Goal: Task Accomplishment & Management: Manage account settings

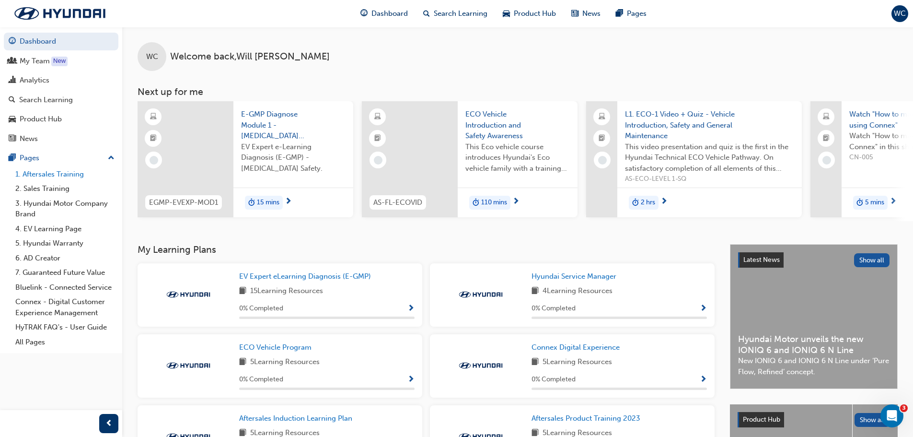
click at [63, 174] on link "1. Aftersales Training" at bounding box center [65, 174] width 107 height 15
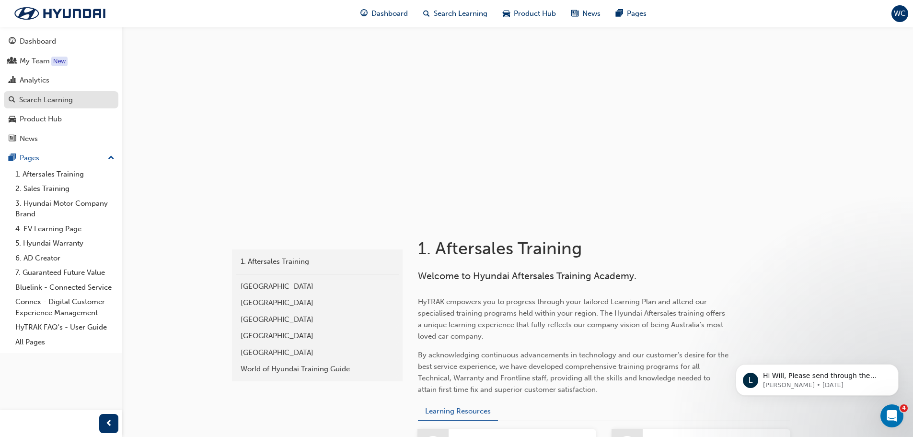
click at [64, 102] on div "Search Learning" at bounding box center [46, 99] width 54 height 11
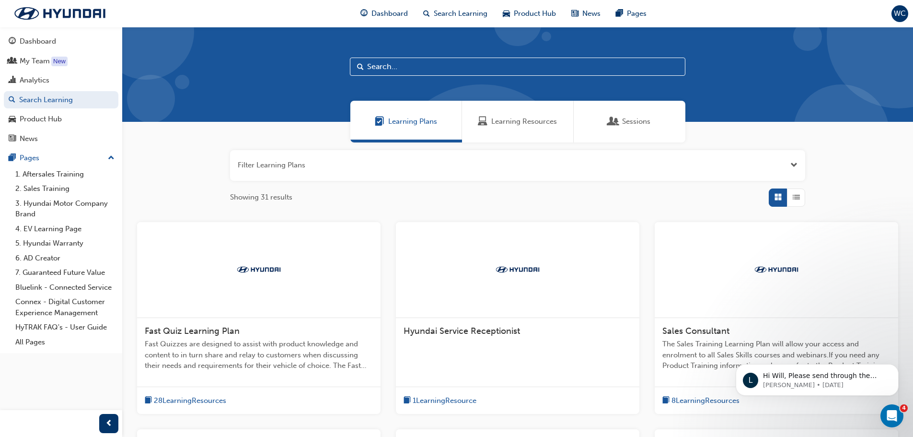
click at [516, 120] on span "Learning Resources" at bounding box center [524, 121] width 66 height 11
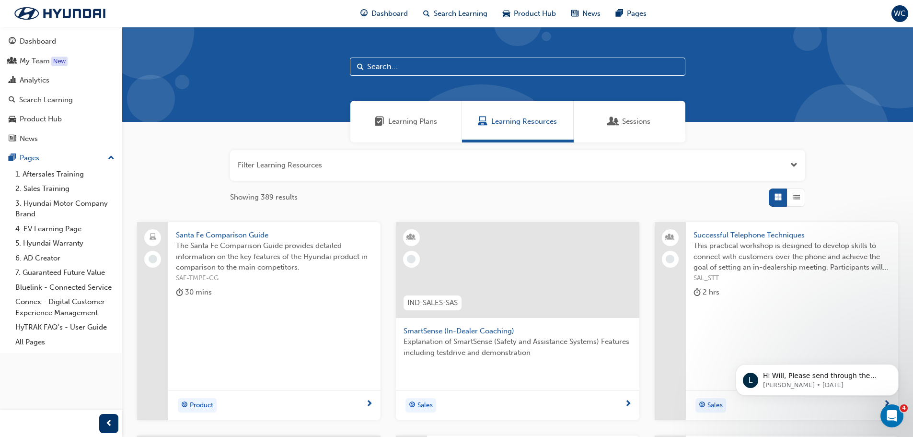
click at [648, 117] on span "Sessions" at bounding box center [636, 121] width 28 height 11
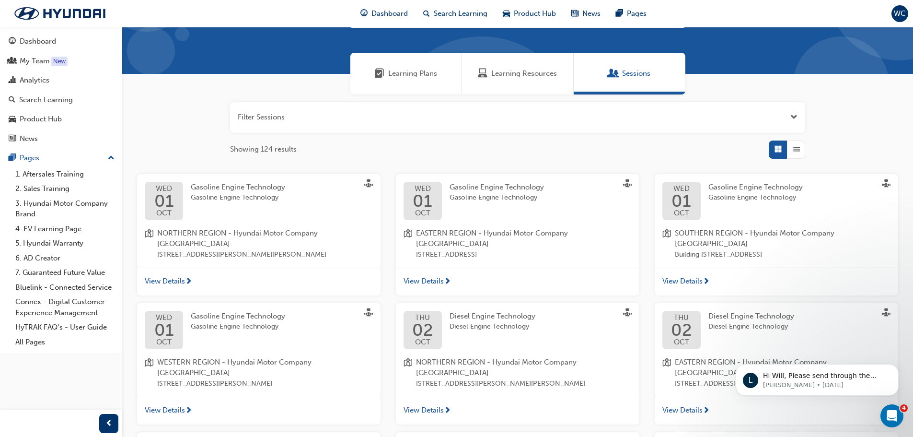
scroll to position [96, 0]
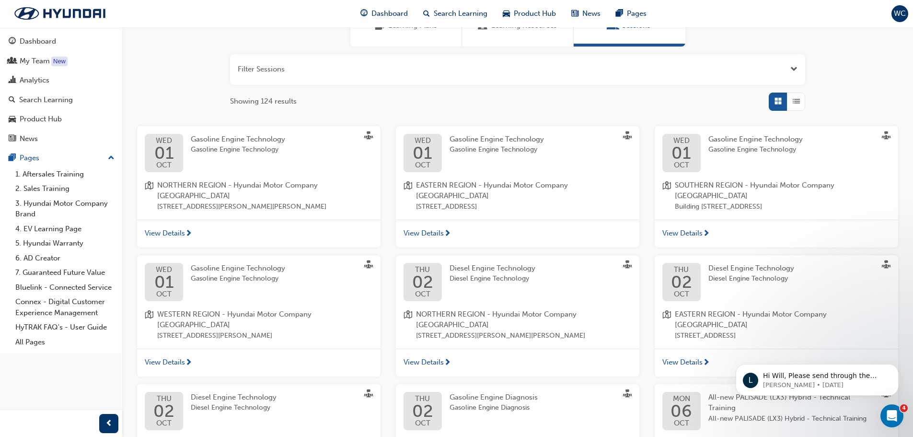
click at [738, 327] on div "THU 02 OCT Diesel Engine Technology Diesel Engine Technology EASTERN REGION - H…" at bounding box center [777, 302] width 244 height 94
click at [697, 357] on span "View Details" at bounding box center [683, 362] width 40 height 11
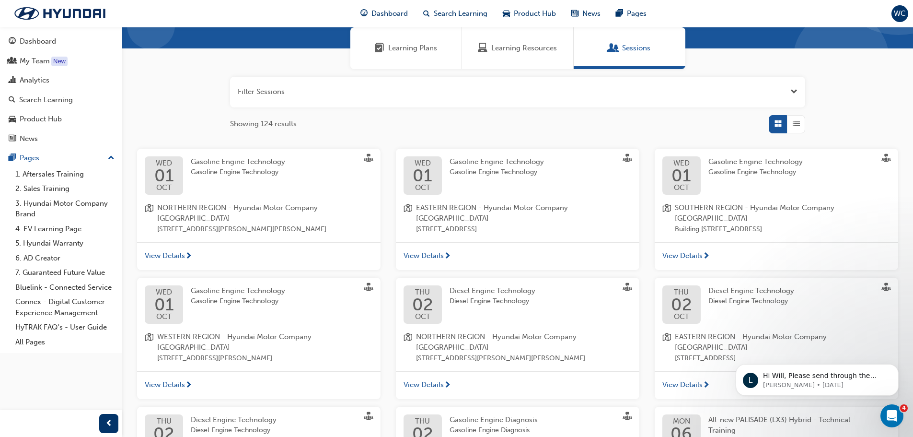
scroll to position [96, 0]
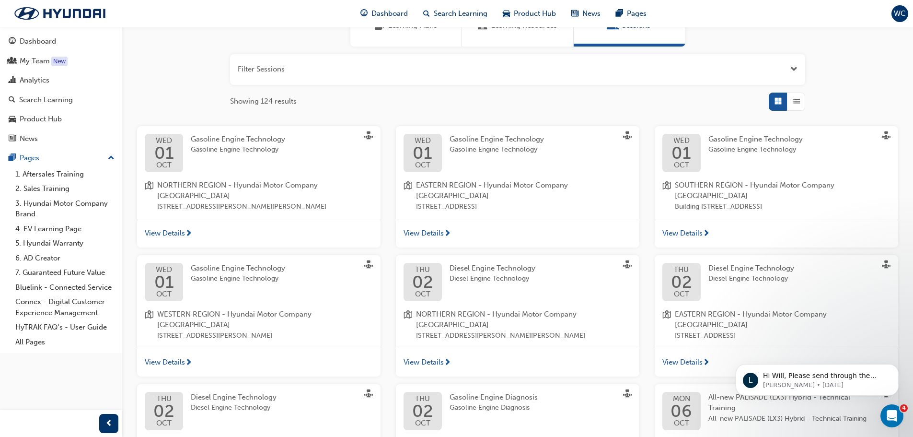
click at [699, 349] on div "View Details" at bounding box center [777, 363] width 244 height 28
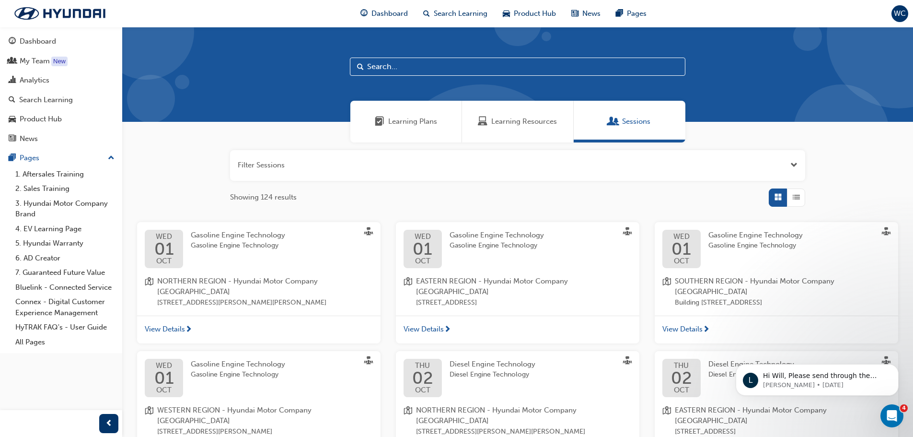
click at [459, 70] on input "text" at bounding box center [518, 67] width 336 height 18
type input "level 2"
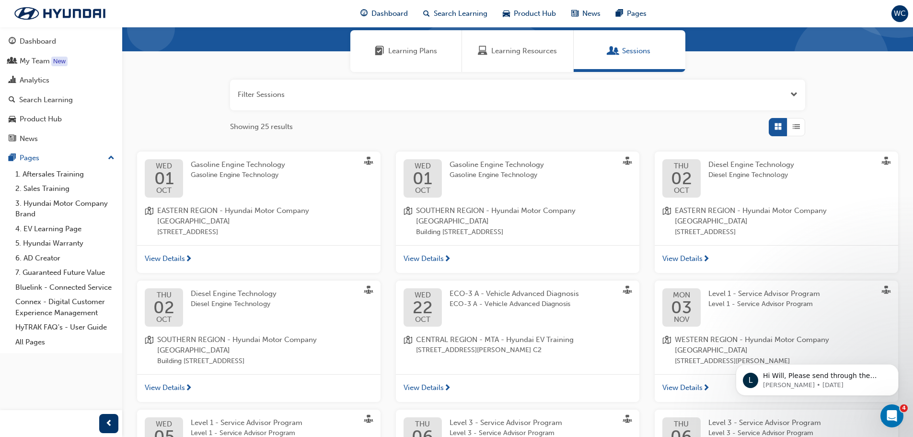
scroll to position [96, 0]
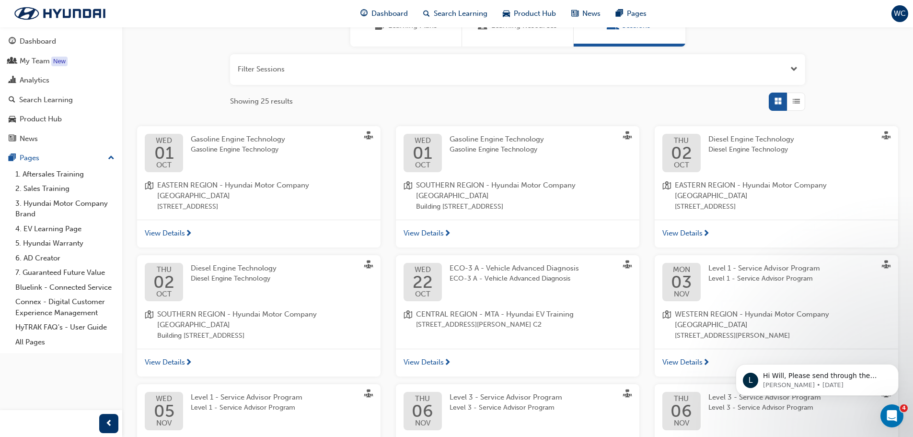
click at [712, 220] on div "View Details" at bounding box center [777, 234] width 244 height 28
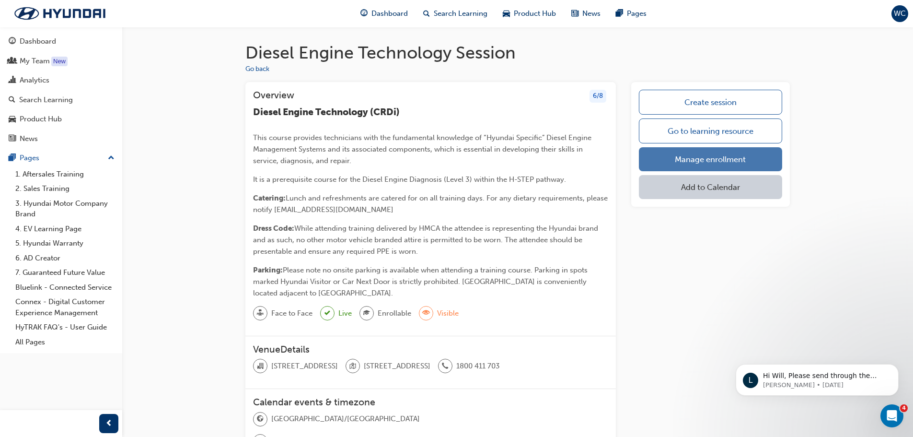
click at [749, 161] on link "Manage enrollment" at bounding box center [710, 159] width 143 height 24
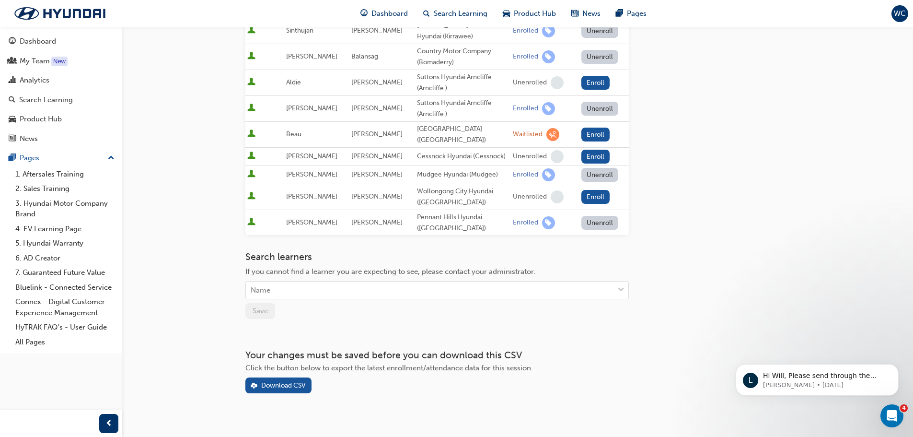
scroll to position [256, 0]
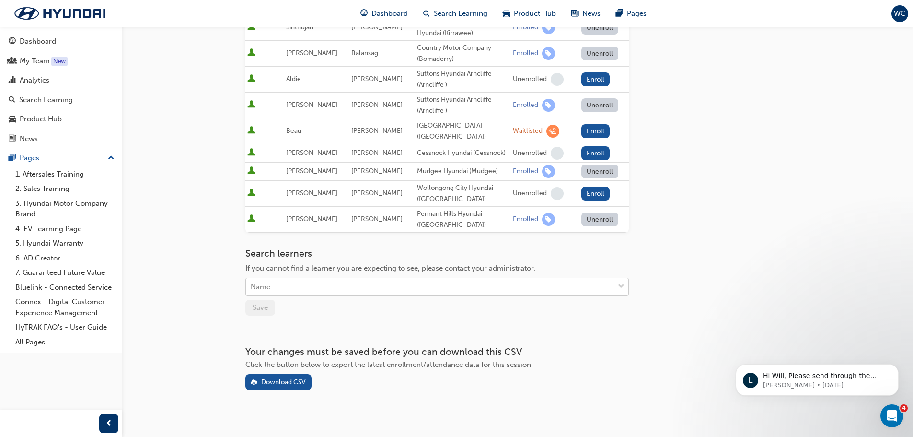
click at [317, 284] on div "Name" at bounding box center [430, 287] width 368 height 17
type input "dec"
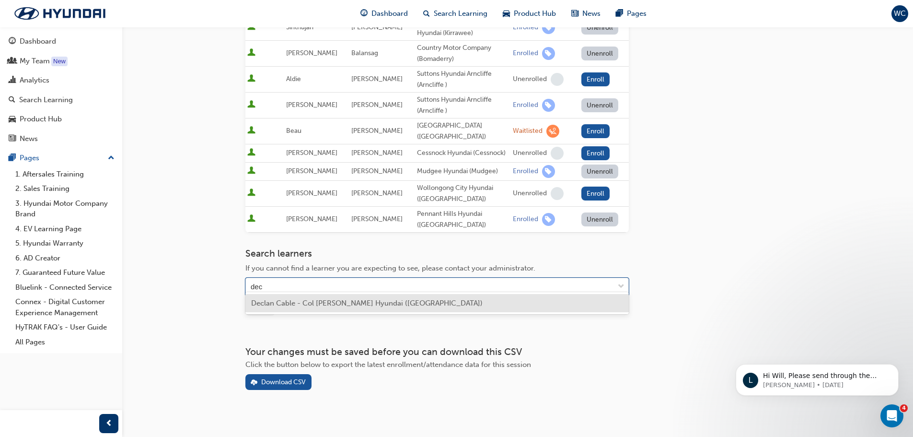
click at [317, 302] on span "Declan Cable - Col [PERSON_NAME] Hyundai ([GEOGRAPHIC_DATA])" at bounding box center [367, 303] width 232 height 9
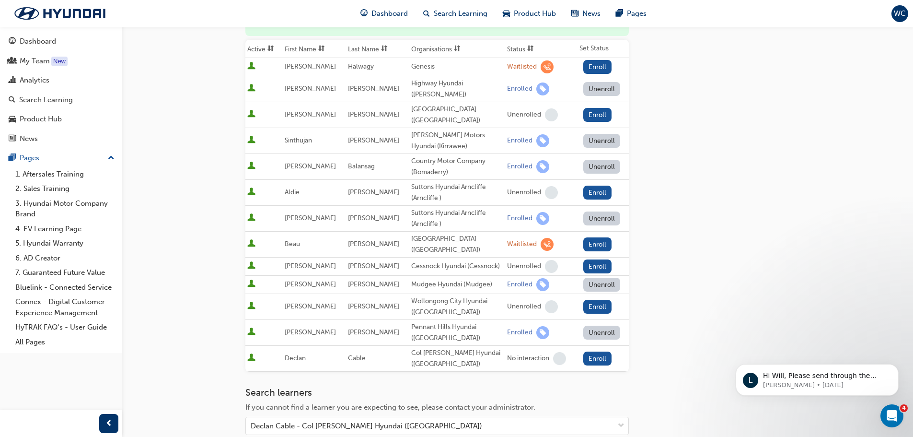
scroll to position [112, 0]
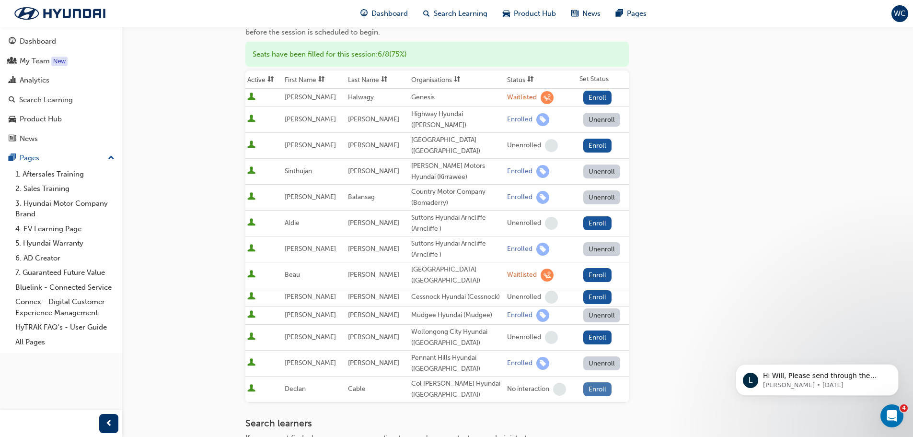
click at [594, 385] on button "Enroll" at bounding box center [598, 389] width 29 height 14
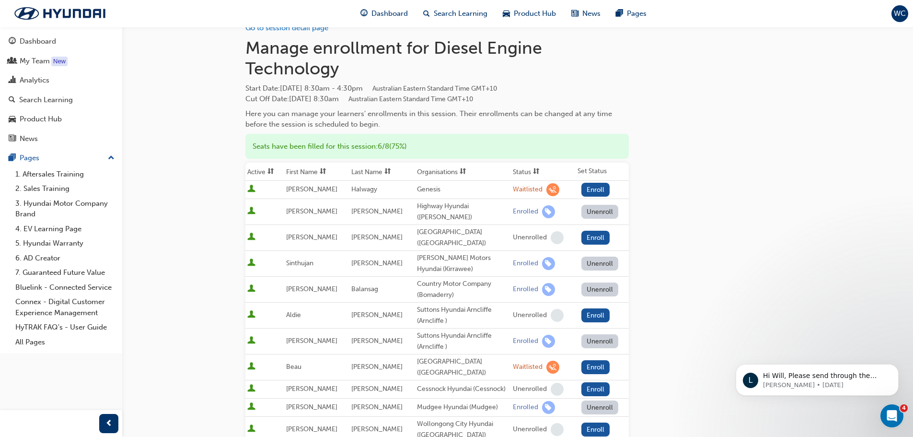
scroll to position [16, 0]
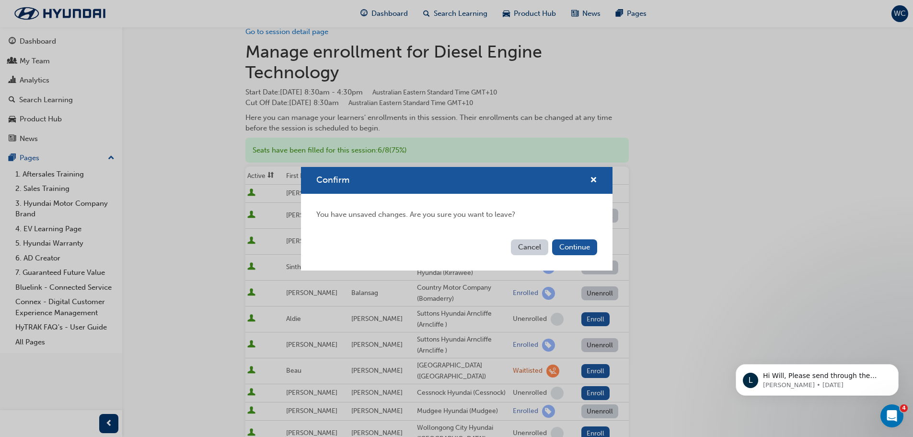
click at [538, 246] on button "Cancel" at bounding box center [529, 247] width 37 height 16
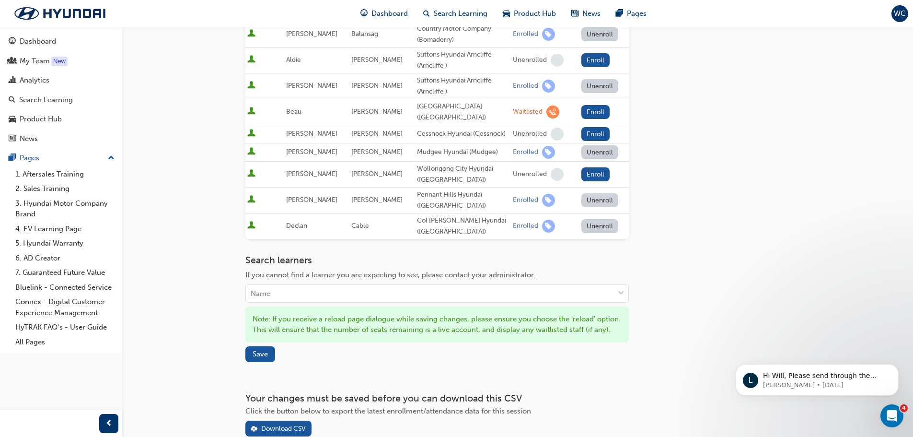
click at [274, 362] on div "Search learners If you cannot find a learner you are expecting to see, please c…" at bounding box center [438, 308] width 384 height 107
click at [266, 358] on span "Save" at bounding box center [260, 354] width 15 height 9
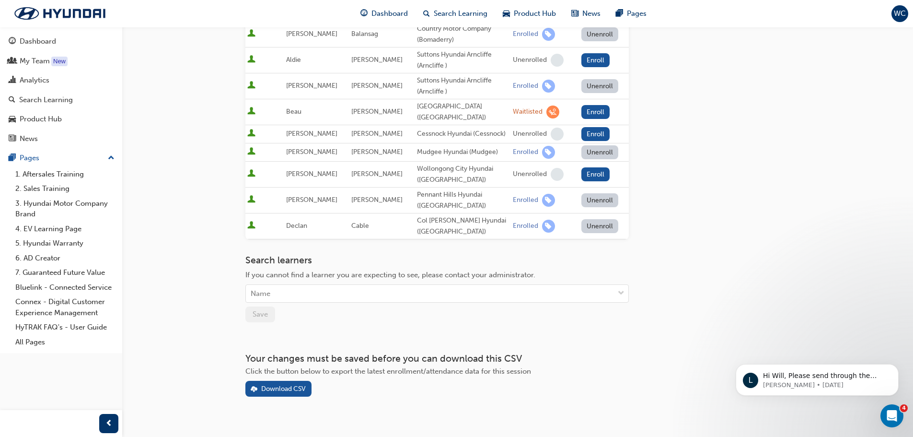
scroll to position [0, 0]
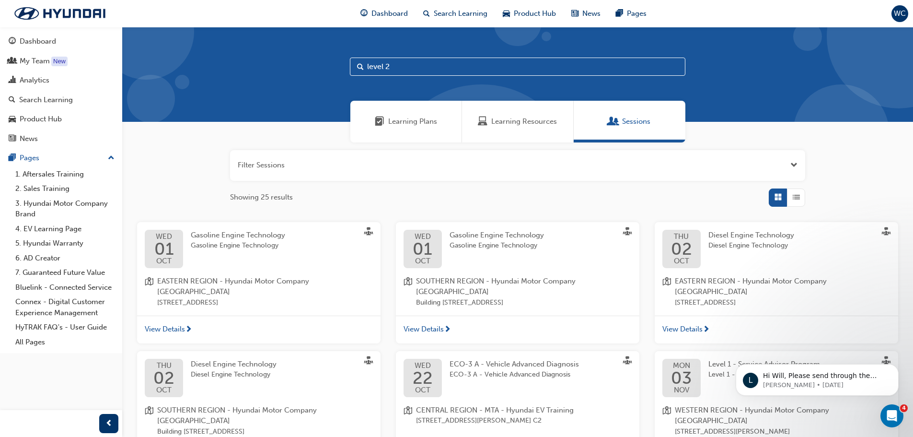
click at [414, 67] on input "level 2" at bounding box center [518, 67] width 336 height 18
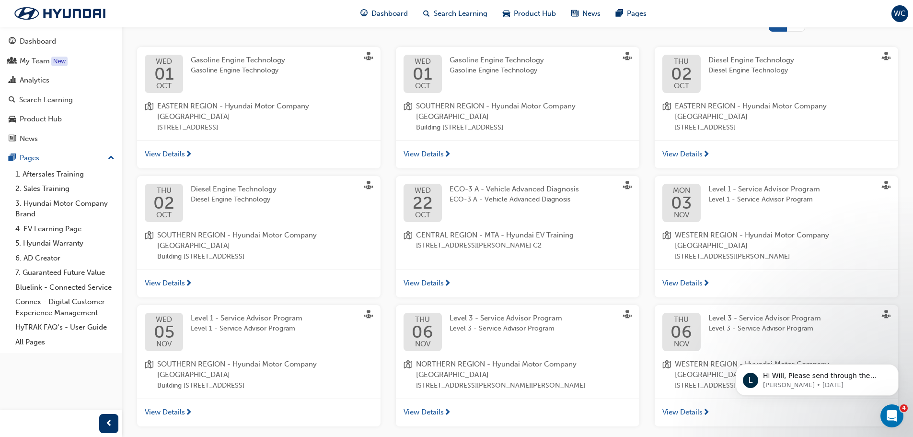
scroll to position [234, 0]
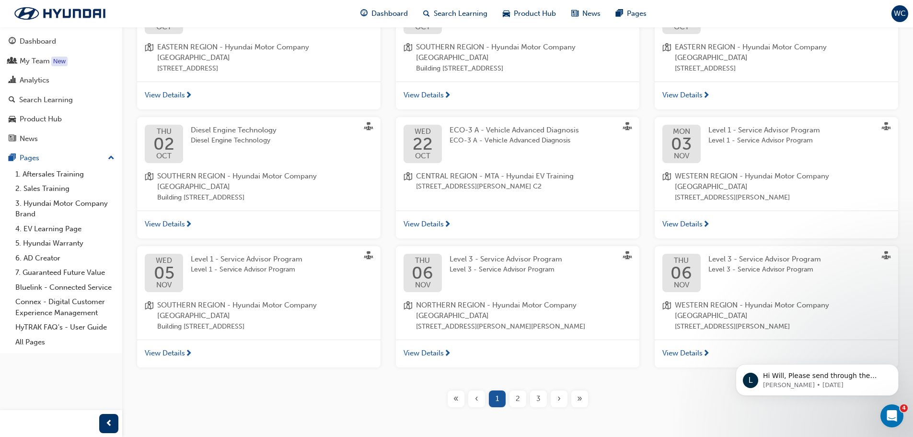
click at [520, 393] on span "2" at bounding box center [518, 398] width 4 height 11
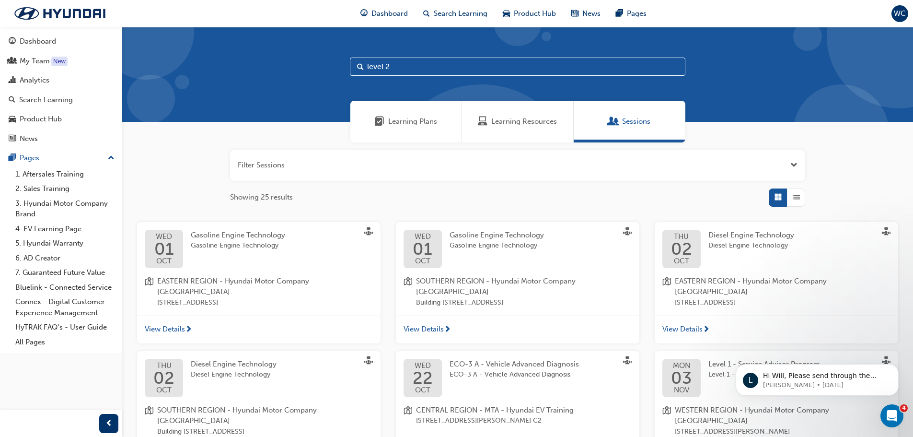
click at [369, 64] on input "level 2" at bounding box center [518, 67] width 336 height 18
click at [366, 66] on input "level 2" at bounding box center [518, 67] width 336 height 18
type input "eastern region level 2"
click at [165, 324] on span "View Details" at bounding box center [165, 329] width 40 height 11
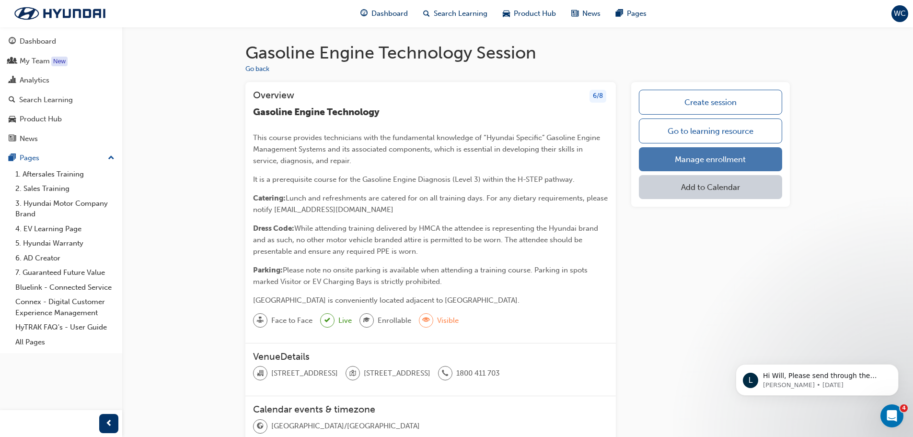
click at [682, 160] on link "Manage enrollment" at bounding box center [710, 159] width 143 height 24
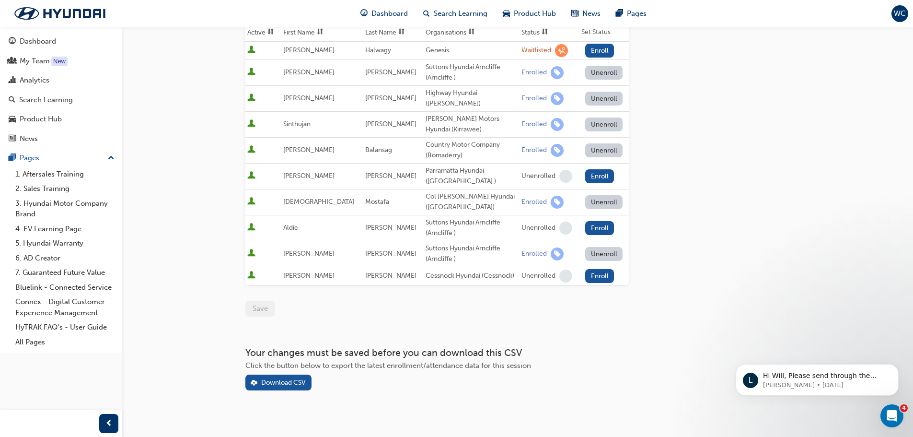
scroll to position [188, 0]
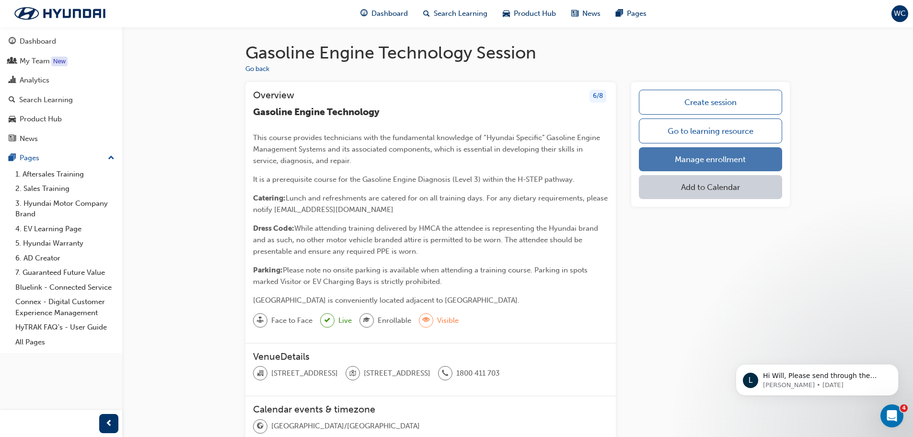
click at [735, 151] on link "Manage enrollment" at bounding box center [710, 159] width 143 height 24
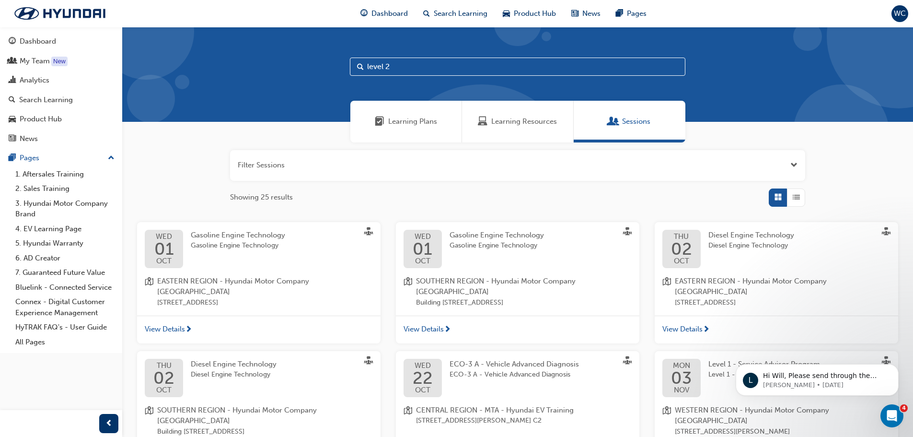
click at [416, 62] on input "level 2" at bounding box center [518, 67] width 336 height 18
click at [364, 66] on input "level 2" at bounding box center [518, 67] width 336 height 18
type input "eastern regionlevel 2"
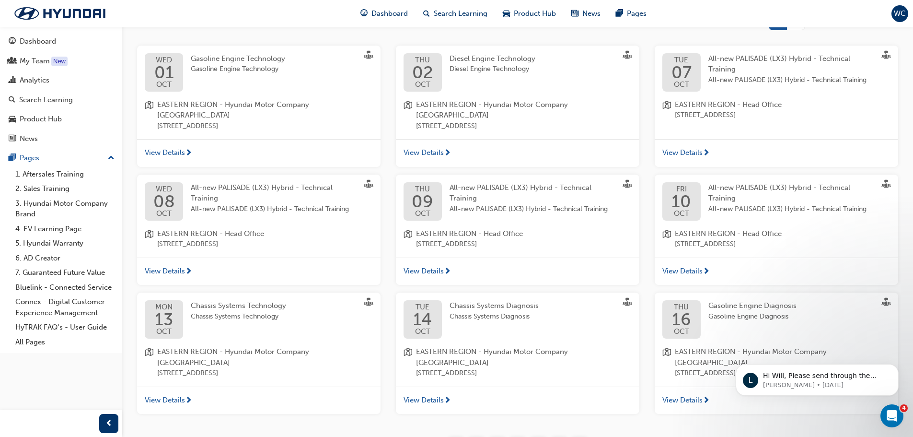
scroll to position [192, 0]
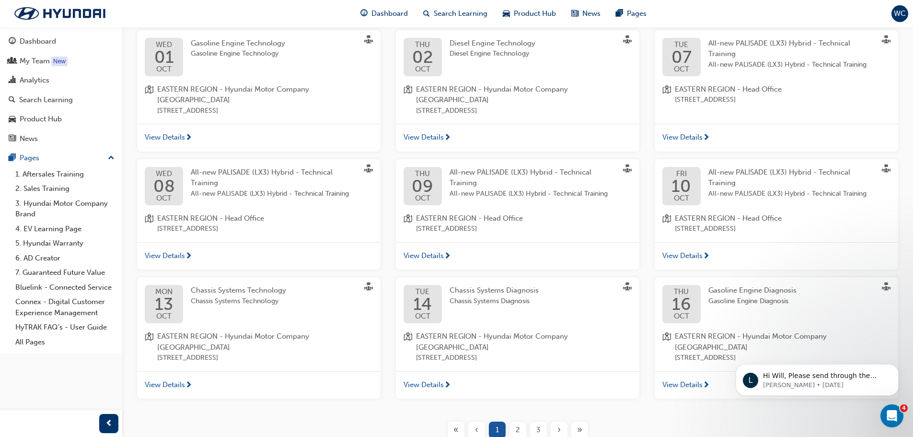
click at [169, 379] on span "View Details" at bounding box center [165, 384] width 40 height 11
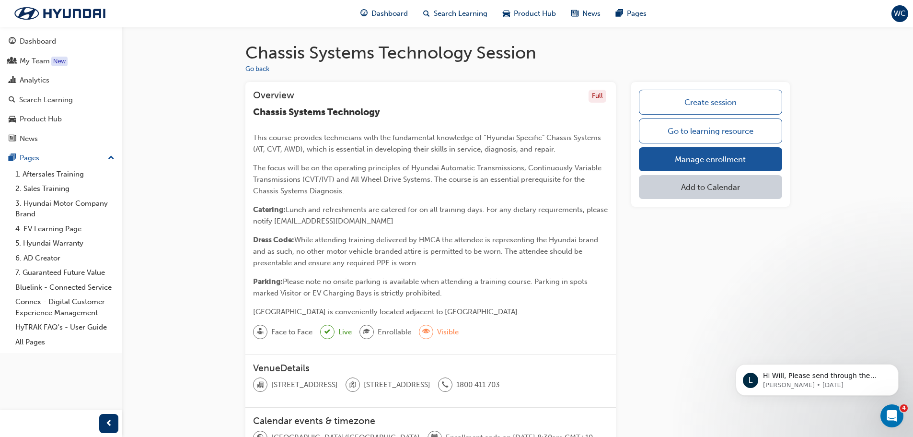
click at [707, 144] on div "Create session Go to learning resource Manage enrollment Add to Calendar" at bounding box center [711, 144] width 159 height 125
click at [701, 154] on link "Manage enrollment" at bounding box center [710, 159] width 143 height 24
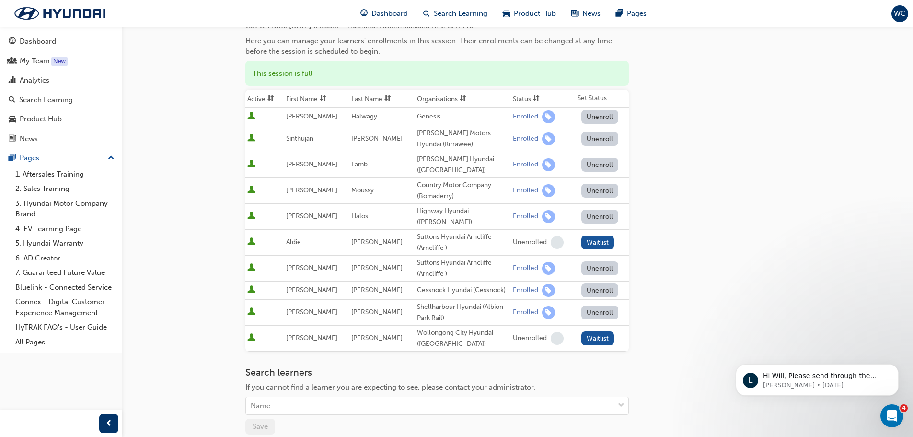
scroll to position [96, 0]
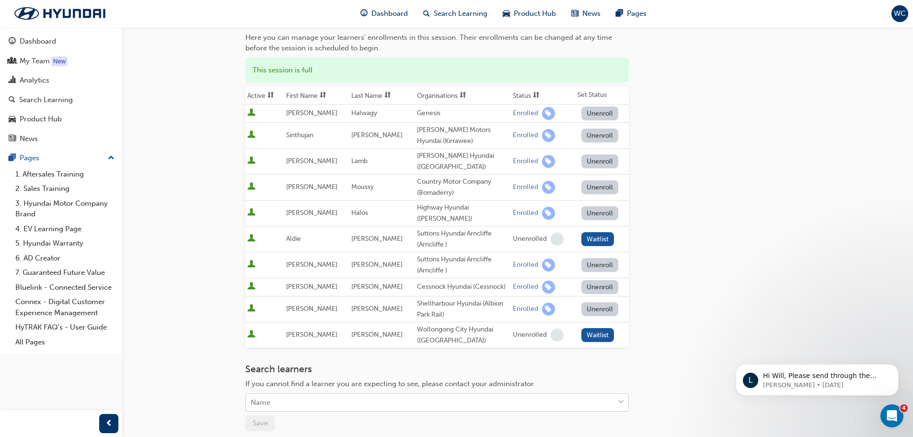
click at [316, 394] on div "Name" at bounding box center [430, 402] width 368 height 17
type input "dec"
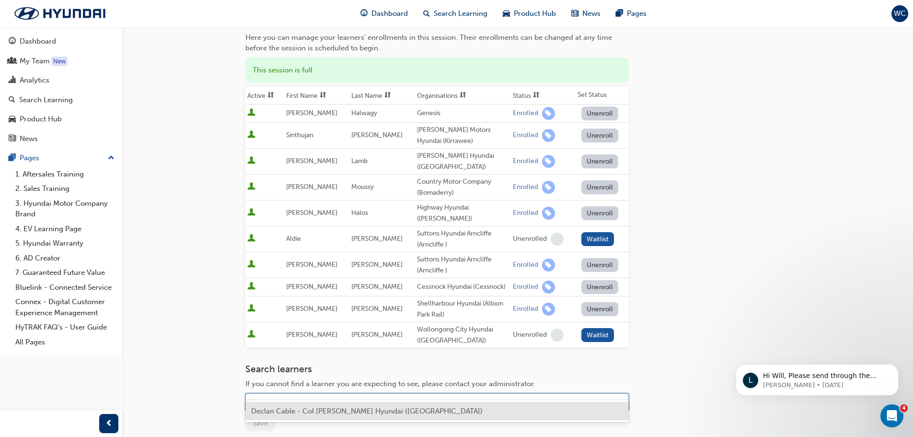
click at [486, 412] on div "Declan Cable - Col [PERSON_NAME] Hyundai ([GEOGRAPHIC_DATA])" at bounding box center [438, 411] width 384 height 19
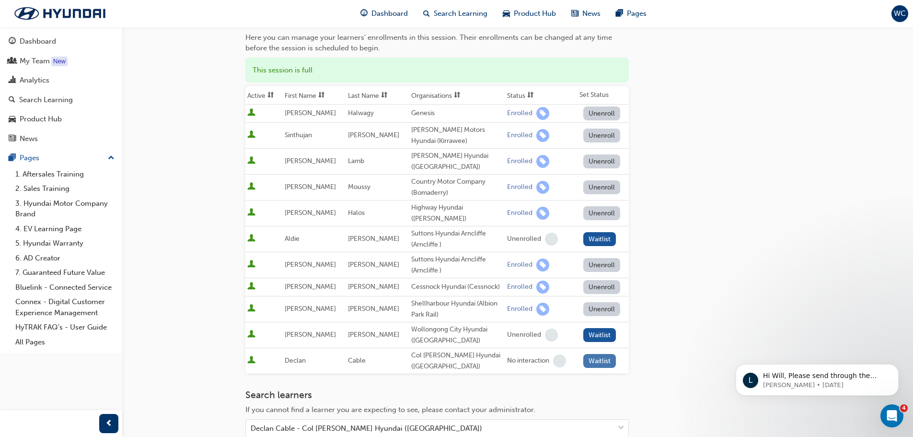
click at [596, 354] on button "Waitlist" at bounding box center [600, 361] width 33 height 14
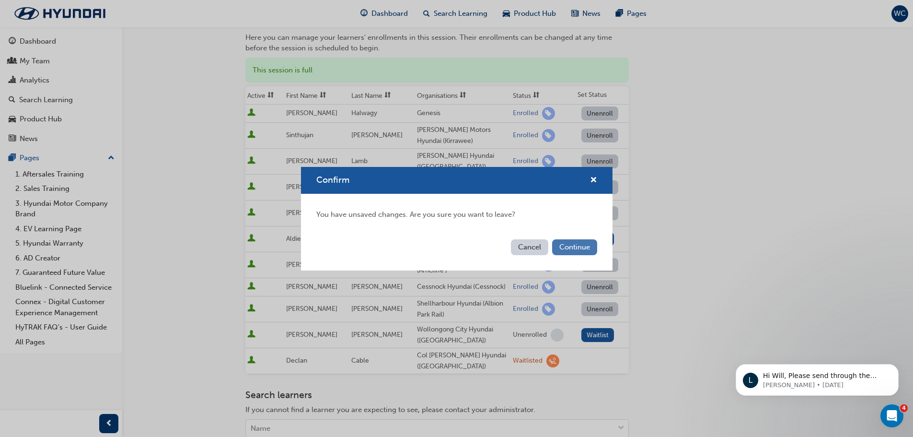
click at [575, 246] on button "Continue" at bounding box center [574, 247] width 45 height 16
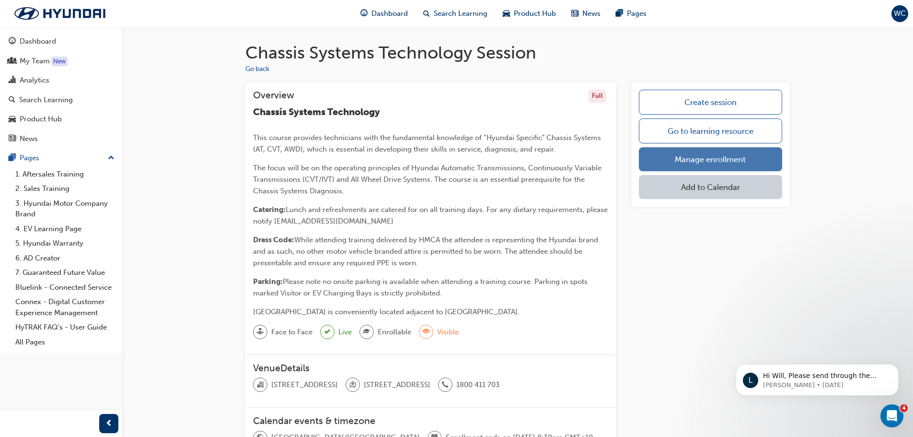
click at [706, 161] on link "Manage enrollment" at bounding box center [710, 159] width 143 height 24
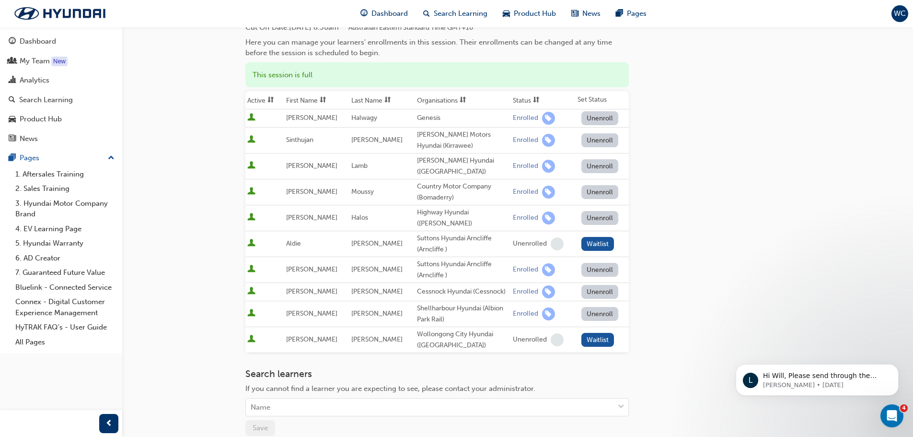
scroll to position [204, 0]
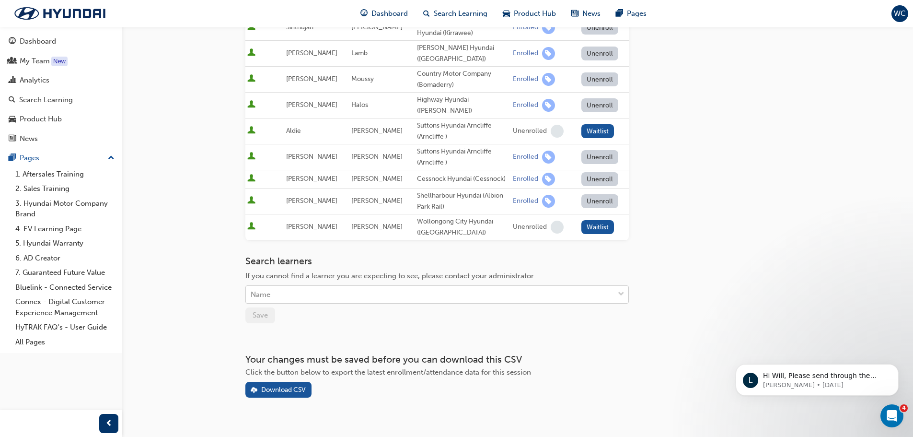
click at [389, 286] on div "Name" at bounding box center [430, 294] width 368 height 17
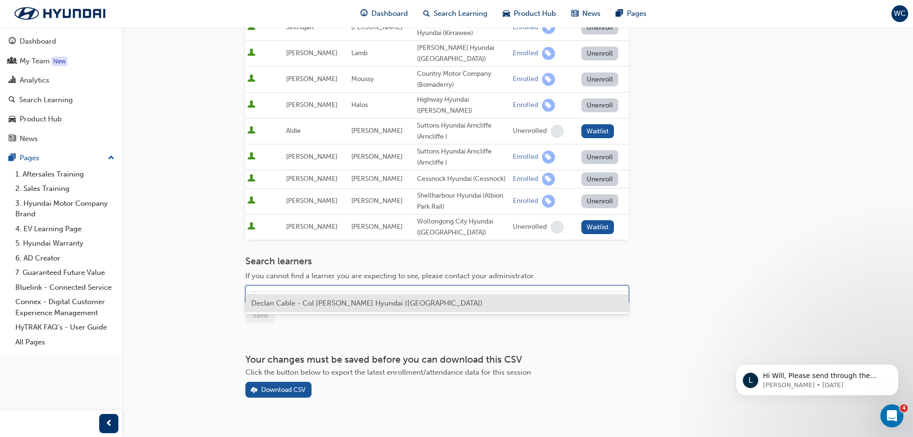
type input "dec"
click at [344, 300] on span "Declan Cable - Col [PERSON_NAME] Hyundai ([GEOGRAPHIC_DATA])" at bounding box center [367, 303] width 232 height 9
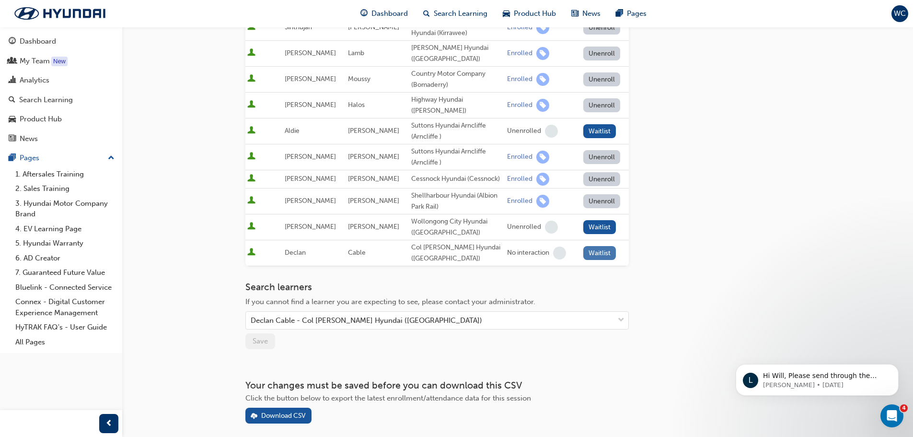
click at [584, 246] on button "Waitlist" at bounding box center [600, 253] width 33 height 14
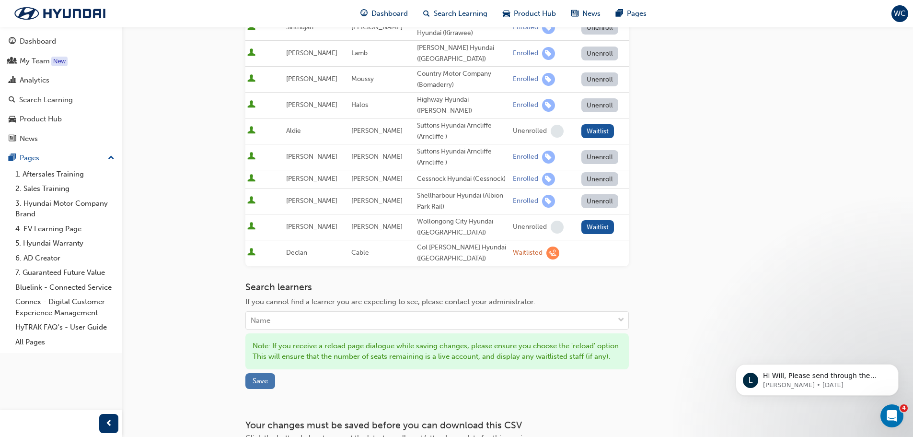
drag, startPoint x: 283, startPoint y: 379, endPoint x: 264, endPoint y: 376, distance: 18.9
click at [278, 379] on div "Search learners If you cannot find a learner you are expecting to see, please c…" at bounding box center [438, 334] width 384 height 107
click at [264, 376] on span "Save" at bounding box center [260, 380] width 15 height 9
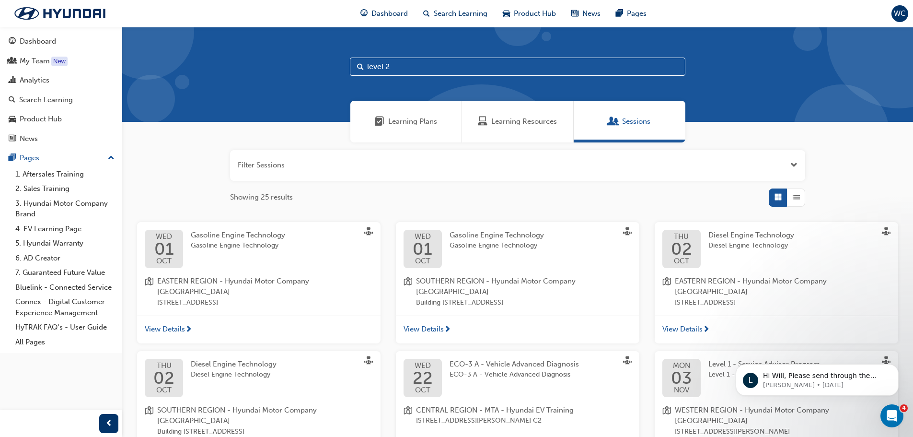
click at [366, 69] on input "level 2" at bounding box center [518, 67] width 336 height 18
click at [389, 70] on input "eastern region level 2" at bounding box center [518, 67] width 336 height 18
type input "eastern region level 2"
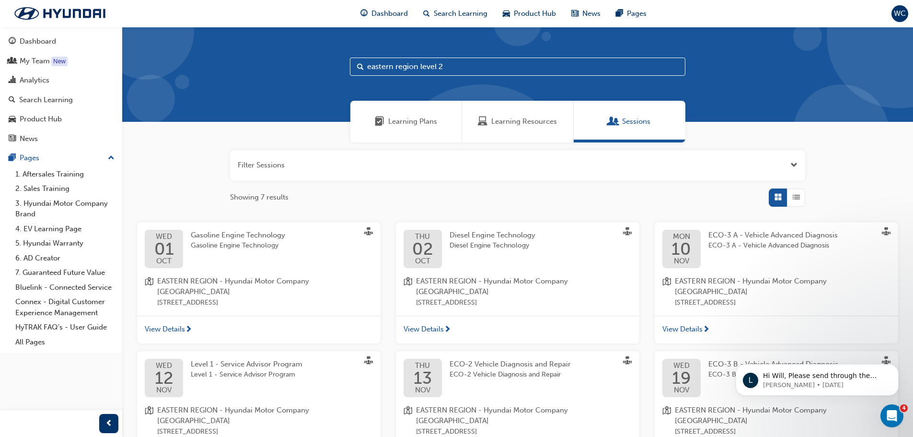
click at [706, 326] on span "next-icon" at bounding box center [706, 330] width 7 height 9
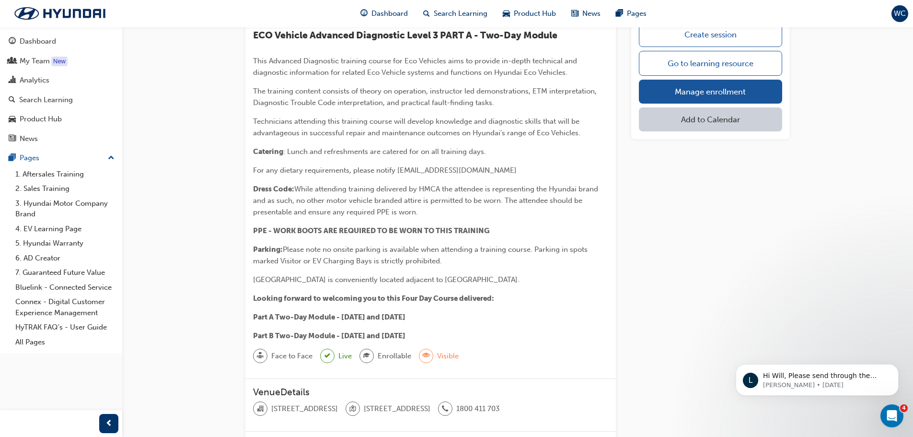
scroll to position [48, 0]
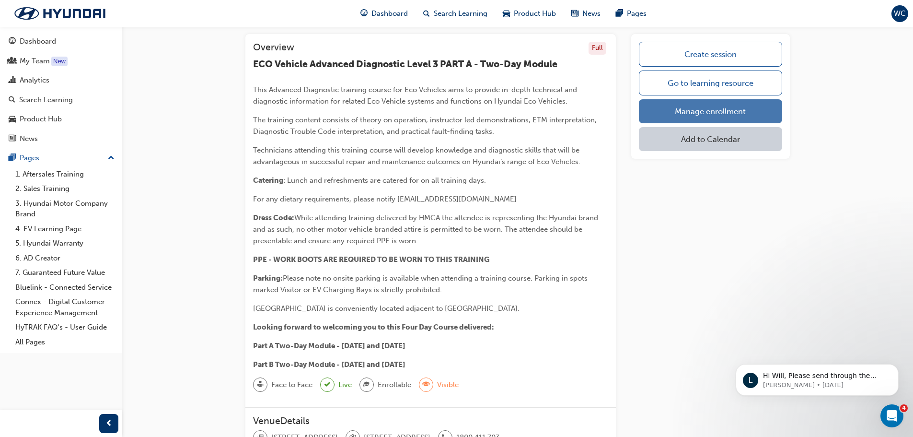
click at [708, 104] on link "Manage enrollment" at bounding box center [710, 111] width 143 height 24
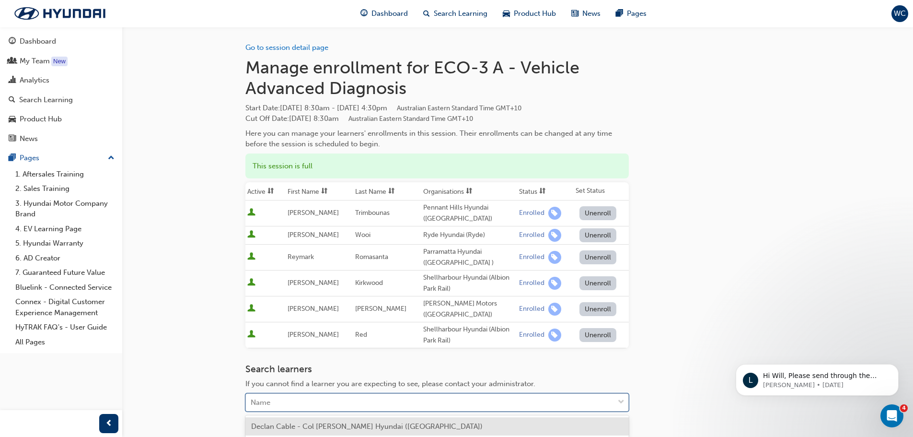
scroll to position [4, 0]
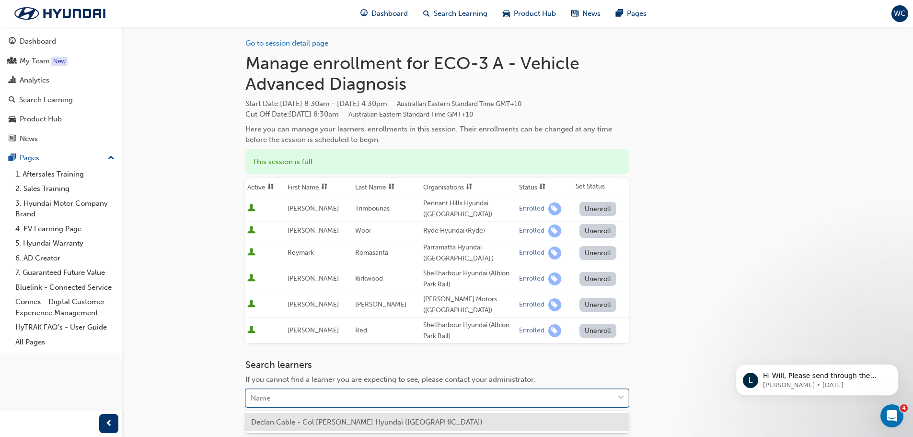
click at [391, 405] on div "Name" at bounding box center [430, 398] width 368 height 17
click at [376, 421] on span "Declan Cable - Col [PERSON_NAME] Hyundai ([GEOGRAPHIC_DATA])" at bounding box center [367, 422] width 232 height 9
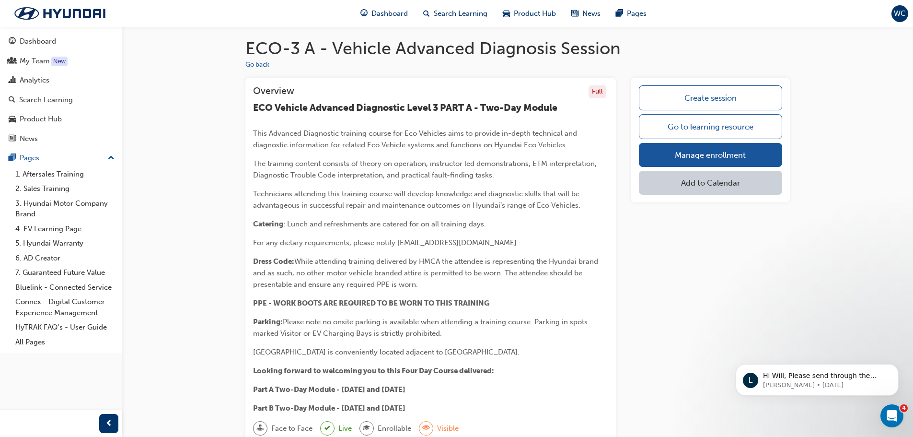
scroll to position [48, 0]
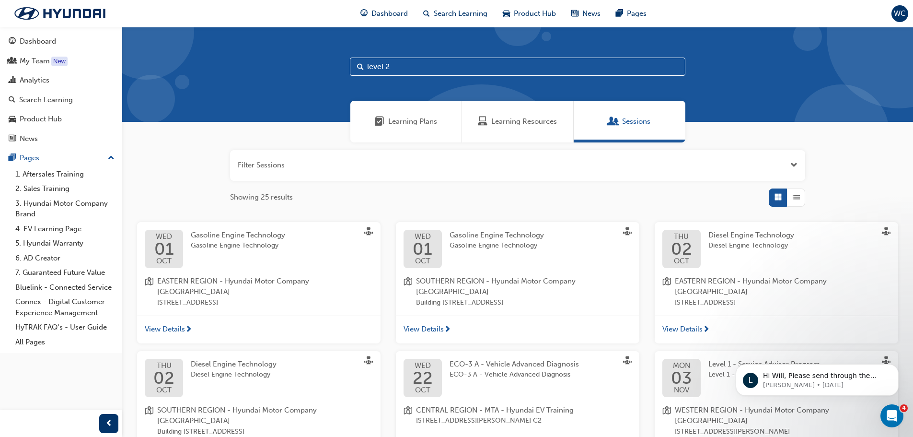
click at [466, 63] on input "level 2" at bounding box center [518, 67] width 336 height 18
click at [365, 63] on input "level 2" at bounding box center [518, 67] width 336 height 18
paste input "eastern region level 2"
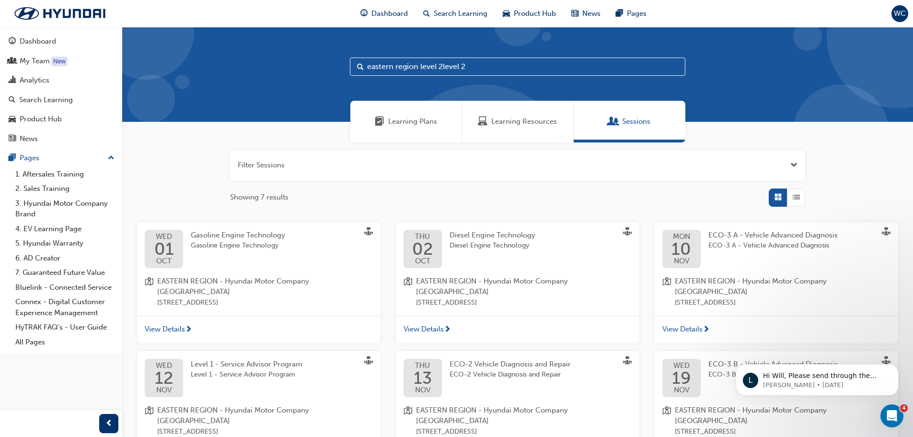
drag, startPoint x: 470, startPoint y: 68, endPoint x: 379, endPoint y: 62, distance: 91.3
click at [364, 62] on input "eastern region level 2level 2" at bounding box center [518, 67] width 336 height 18
drag, startPoint x: 421, startPoint y: 65, endPoint x: 247, endPoint y: 93, distance: 176.7
click at [247, 93] on div "eastern region level 2" at bounding box center [517, 74] width 791 height 95
type input "level 2"
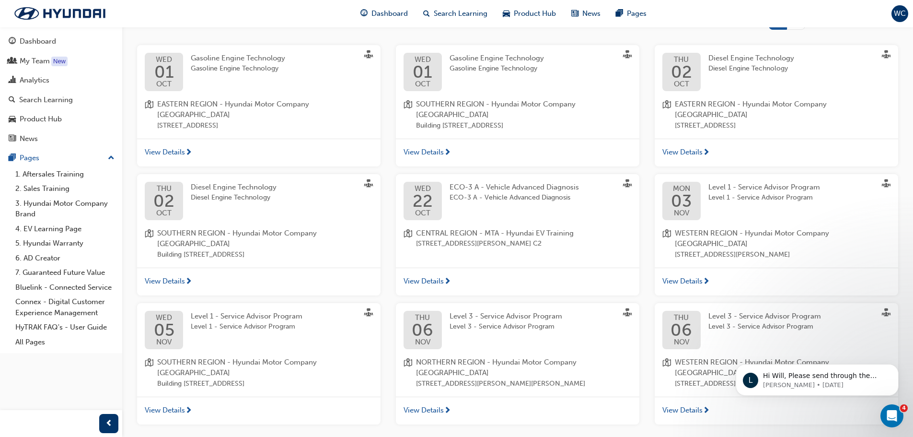
scroll to position [234, 0]
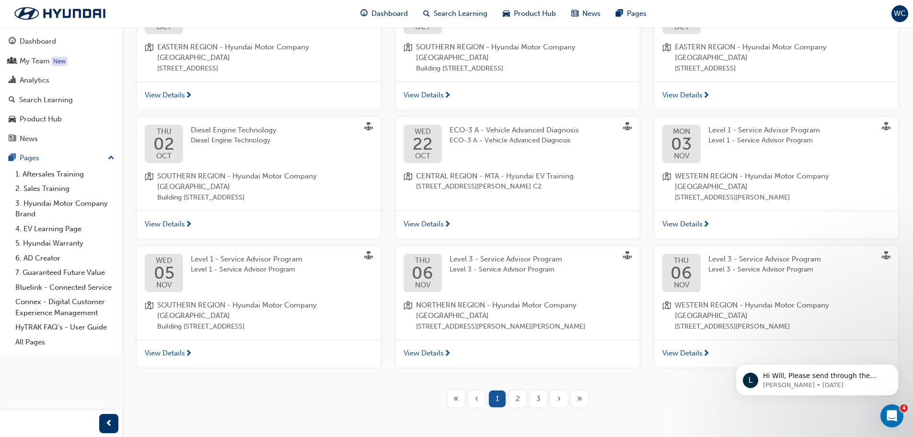
click at [517, 393] on span "2" at bounding box center [518, 398] width 4 height 11
click at [524, 390] on div "2" at bounding box center [518, 398] width 17 height 17
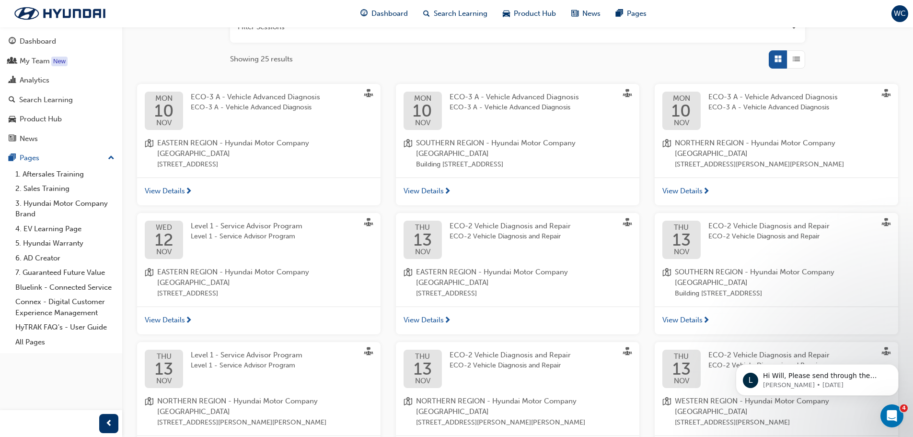
scroll to position [186, 0]
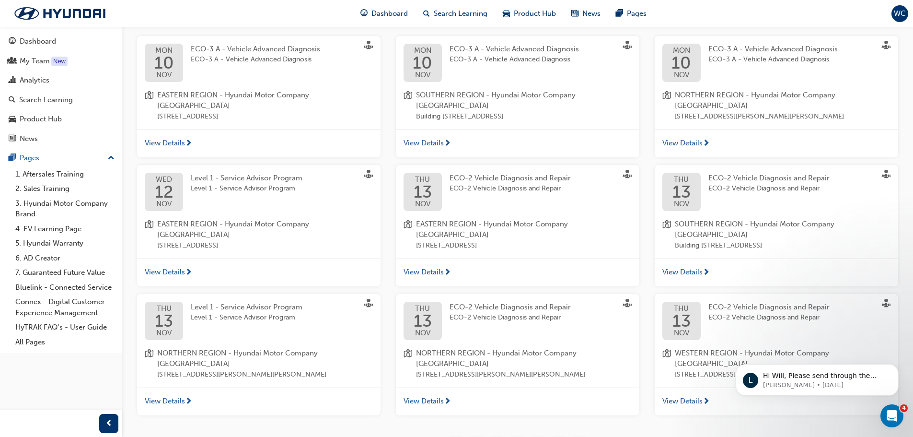
click at [450, 269] on span "next-icon" at bounding box center [447, 273] width 7 height 9
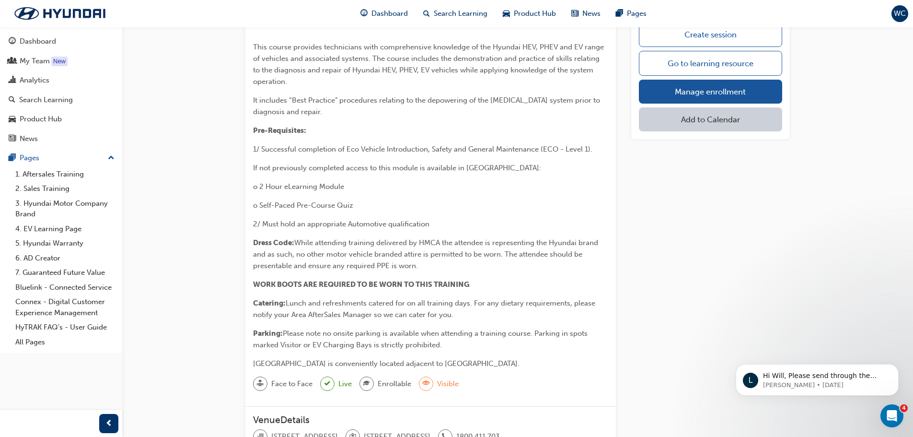
scroll to position [96, 0]
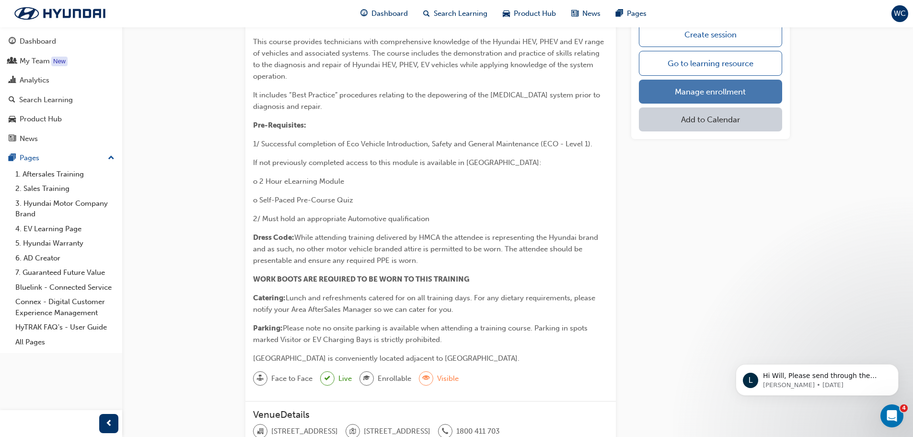
click at [737, 86] on link "Manage enrollment" at bounding box center [710, 92] width 143 height 24
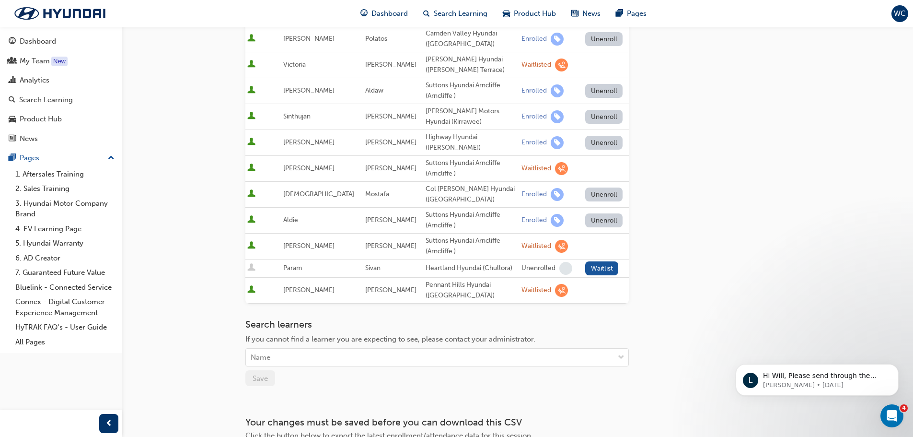
scroll to position [240, 0]
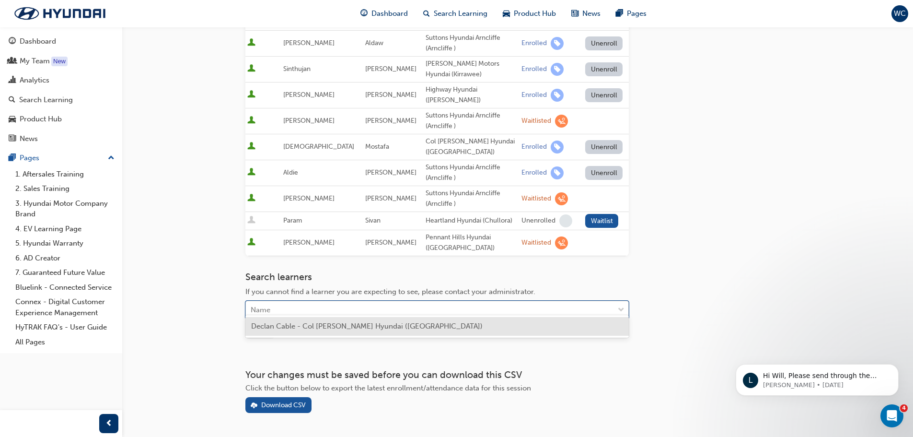
drag, startPoint x: 351, startPoint y: 307, endPoint x: 352, endPoint y: 301, distance: 6.3
click at [351, 305] on div "Name" at bounding box center [430, 310] width 368 height 17
type input "d"
click at [344, 324] on span "Declan Cable - Col [PERSON_NAME] Hyundai ([GEOGRAPHIC_DATA])" at bounding box center [367, 326] width 232 height 9
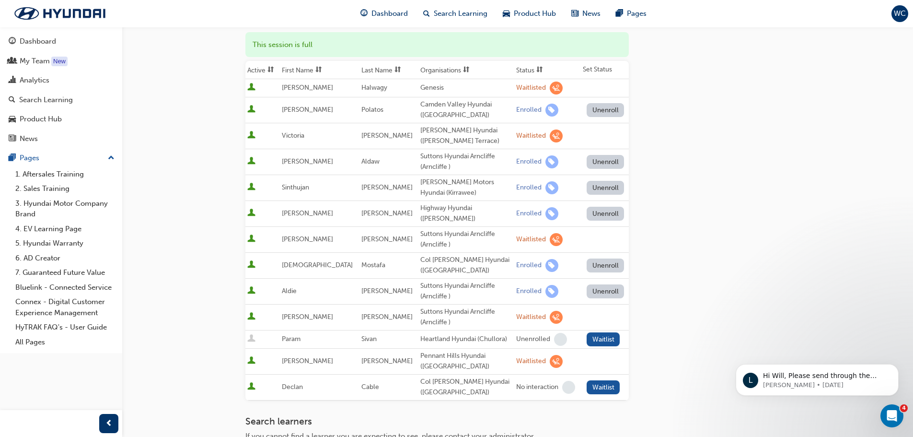
scroll to position [144, 0]
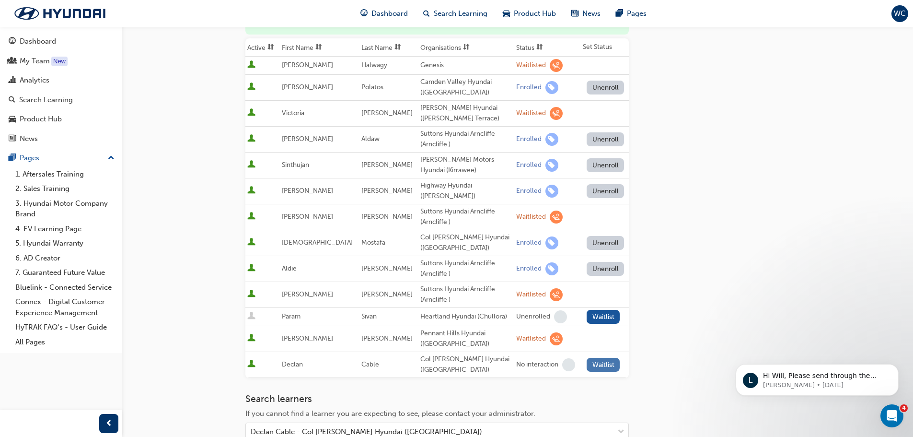
click at [601, 360] on button "Waitlist" at bounding box center [603, 365] width 33 height 14
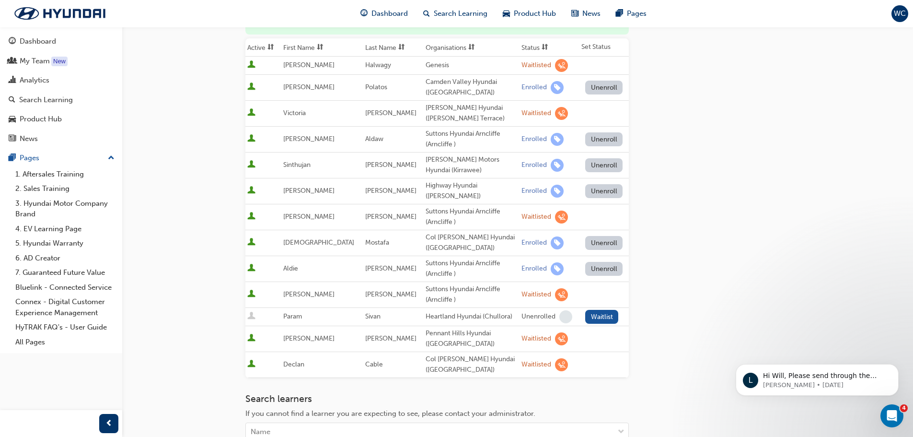
scroll to position [336, 0]
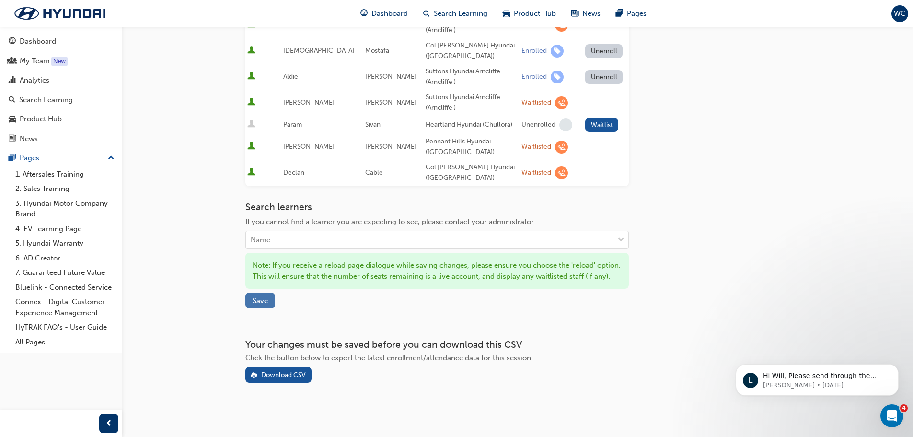
click at [262, 301] on span "Save" at bounding box center [260, 300] width 15 height 9
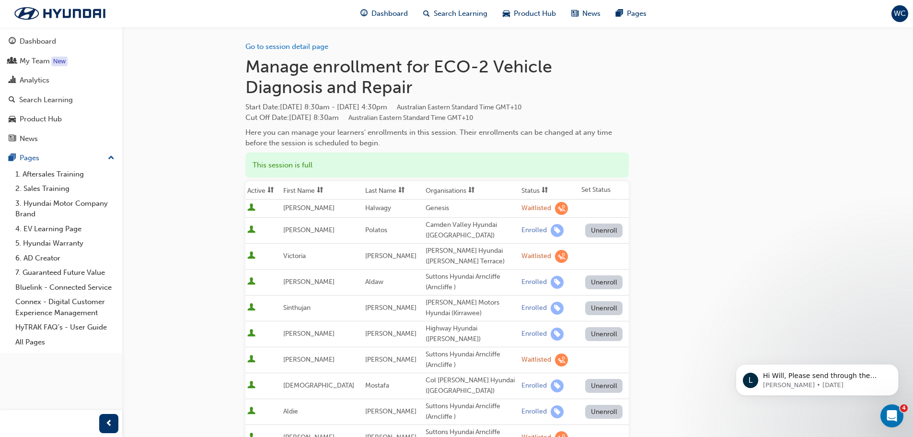
scroll to position [0, 0]
click at [288, 48] on link "Go to session detail page" at bounding box center [287, 47] width 83 height 9
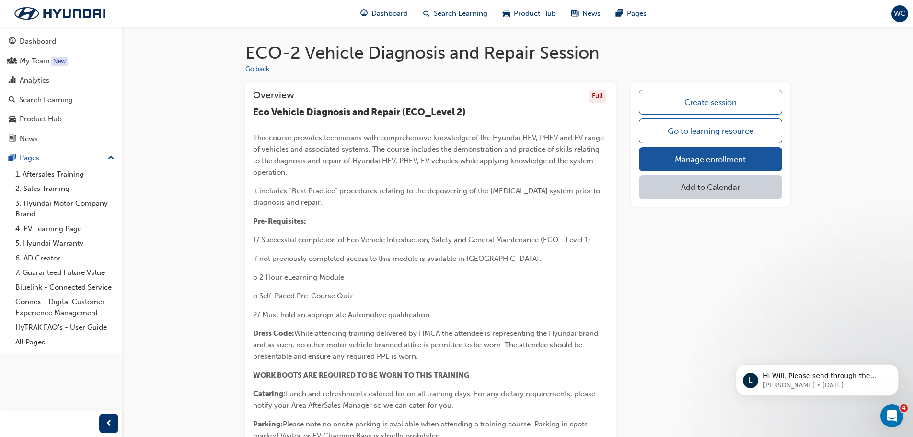
scroll to position [96, 0]
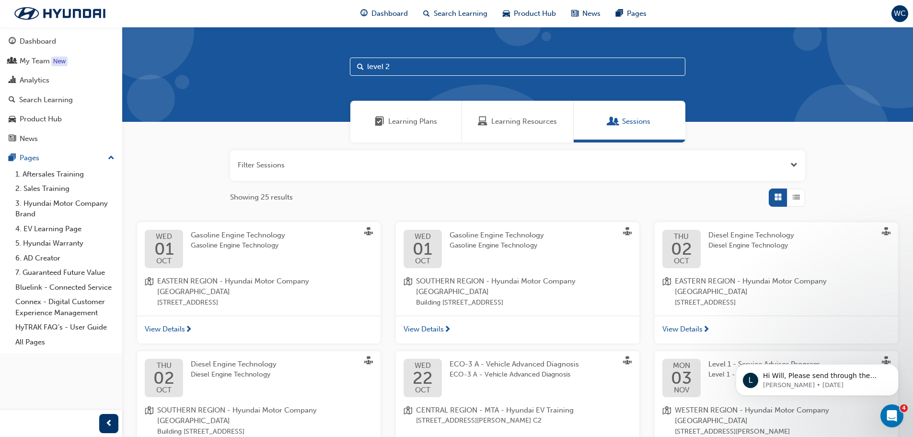
click at [407, 66] on input "level 2" at bounding box center [518, 67] width 336 height 18
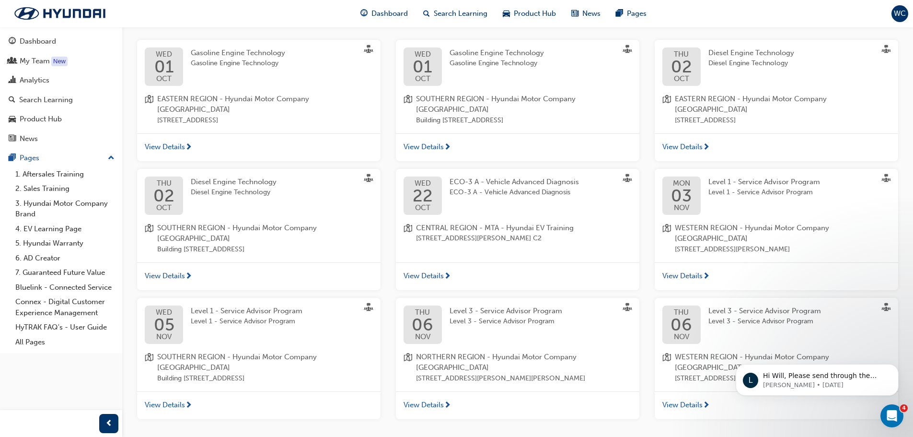
scroll to position [234, 0]
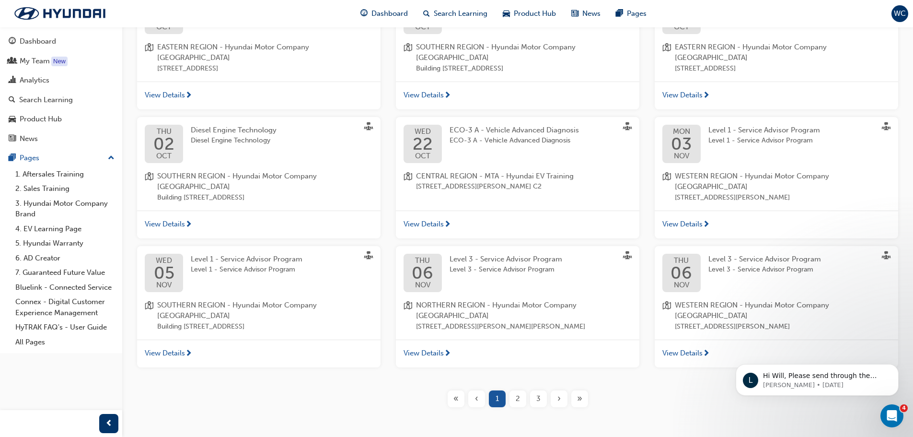
click at [517, 393] on span "2" at bounding box center [518, 398] width 4 height 11
click at [526, 390] on div "2" at bounding box center [518, 398] width 17 height 17
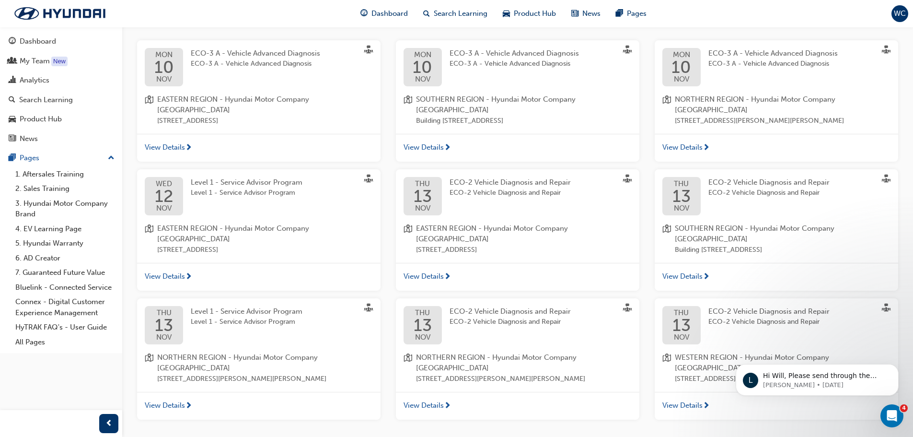
scroll to position [186, 0]
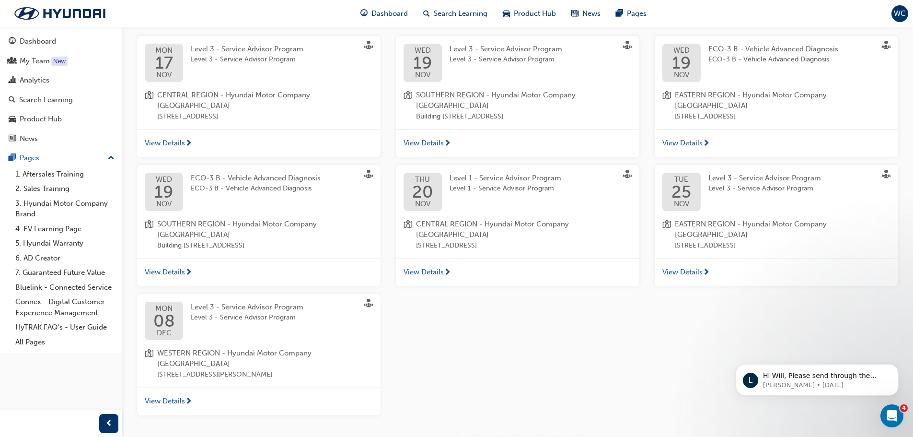
click at [724, 140] on div "View Details" at bounding box center [777, 143] width 244 height 28
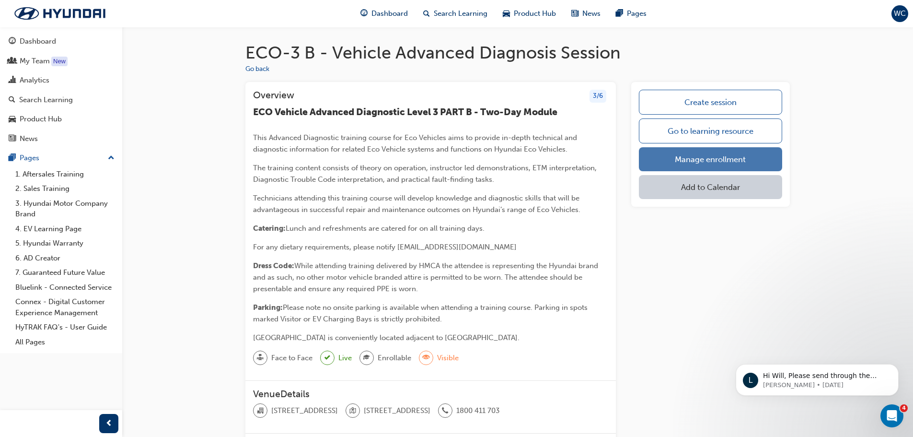
click at [681, 159] on link "Manage enrollment" at bounding box center [710, 159] width 143 height 24
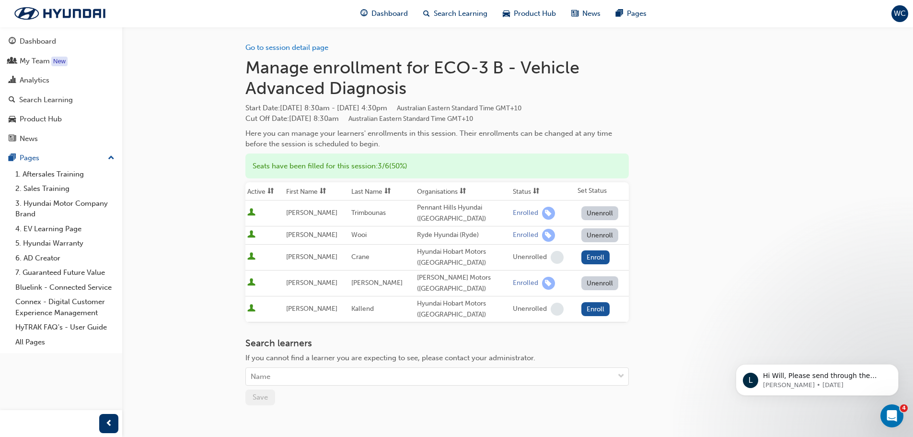
click at [316, 366] on div "Search learners If you cannot find a learner you are expecting to see, please c…" at bounding box center [438, 362] width 384 height 48
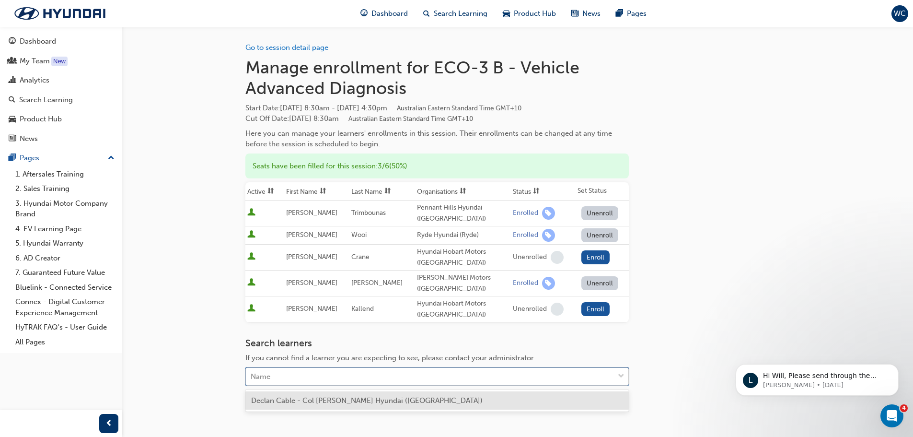
click at [316, 374] on div "Name" at bounding box center [430, 376] width 368 height 17
type input "de"
click at [317, 397] on div "Declan Cable - Col [PERSON_NAME] Hyundai ([GEOGRAPHIC_DATA])" at bounding box center [438, 400] width 384 height 19
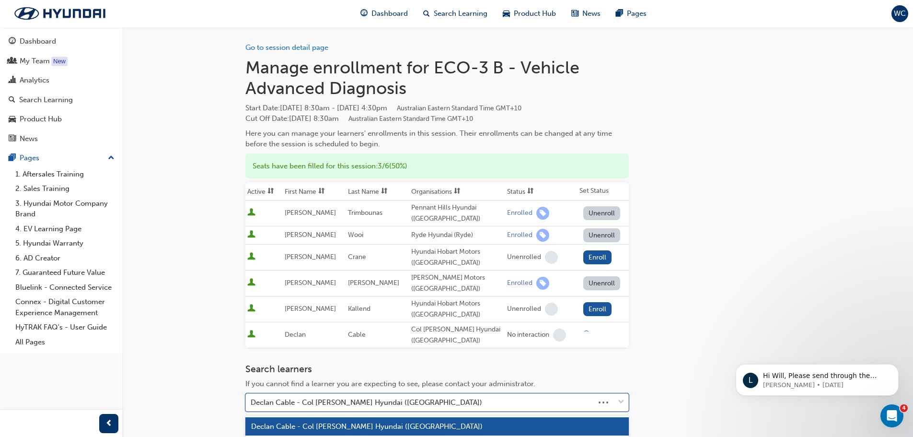
scroll to position [4, 0]
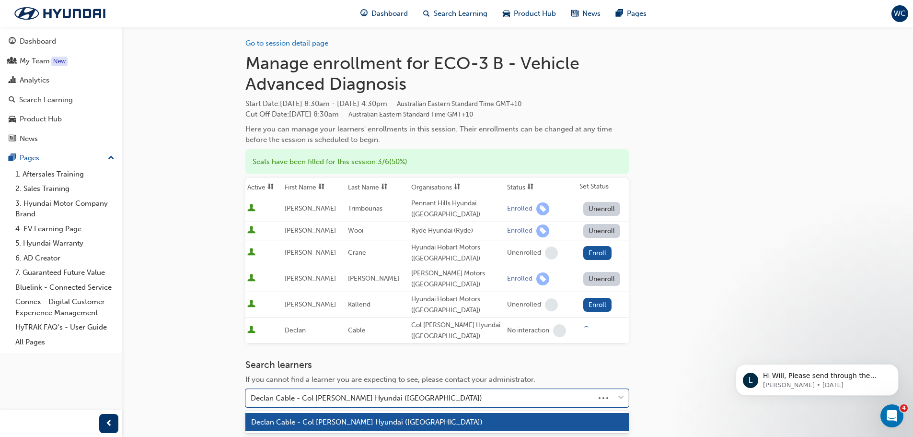
click at [317, 397] on div "Declan Cable - Col [PERSON_NAME] Hyundai ([GEOGRAPHIC_DATA])" at bounding box center [367, 398] width 232 height 11
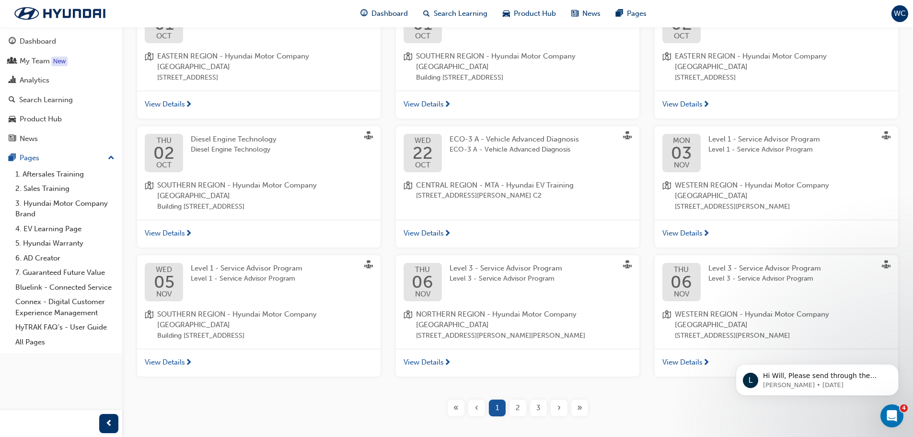
scroll to position [234, 0]
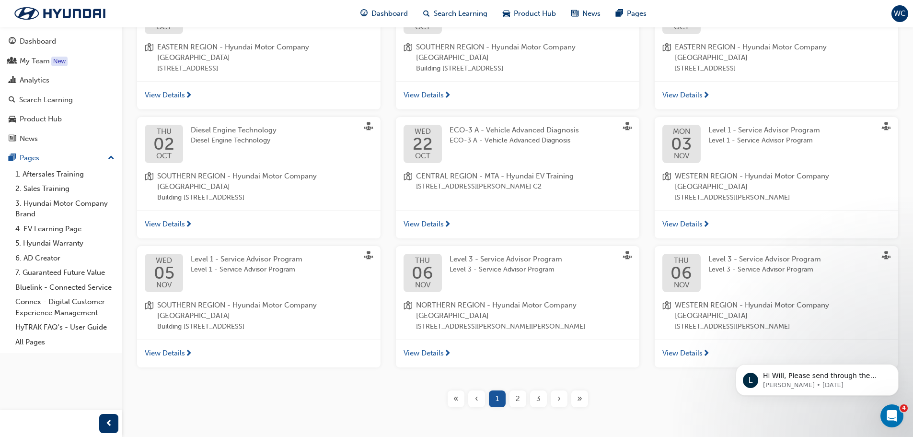
click at [516, 393] on span "2" at bounding box center [518, 398] width 4 height 11
click at [526, 390] on div "2" at bounding box center [518, 398] width 17 height 17
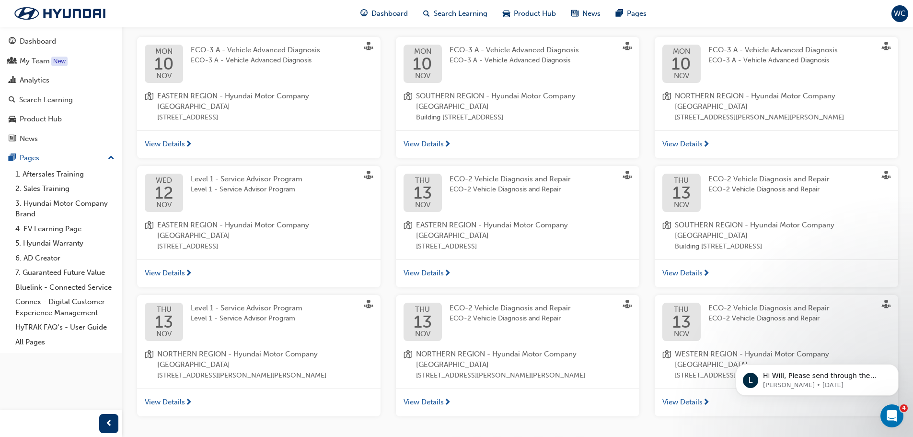
scroll to position [90, 0]
